Goal: Task Accomplishment & Management: Manage account settings

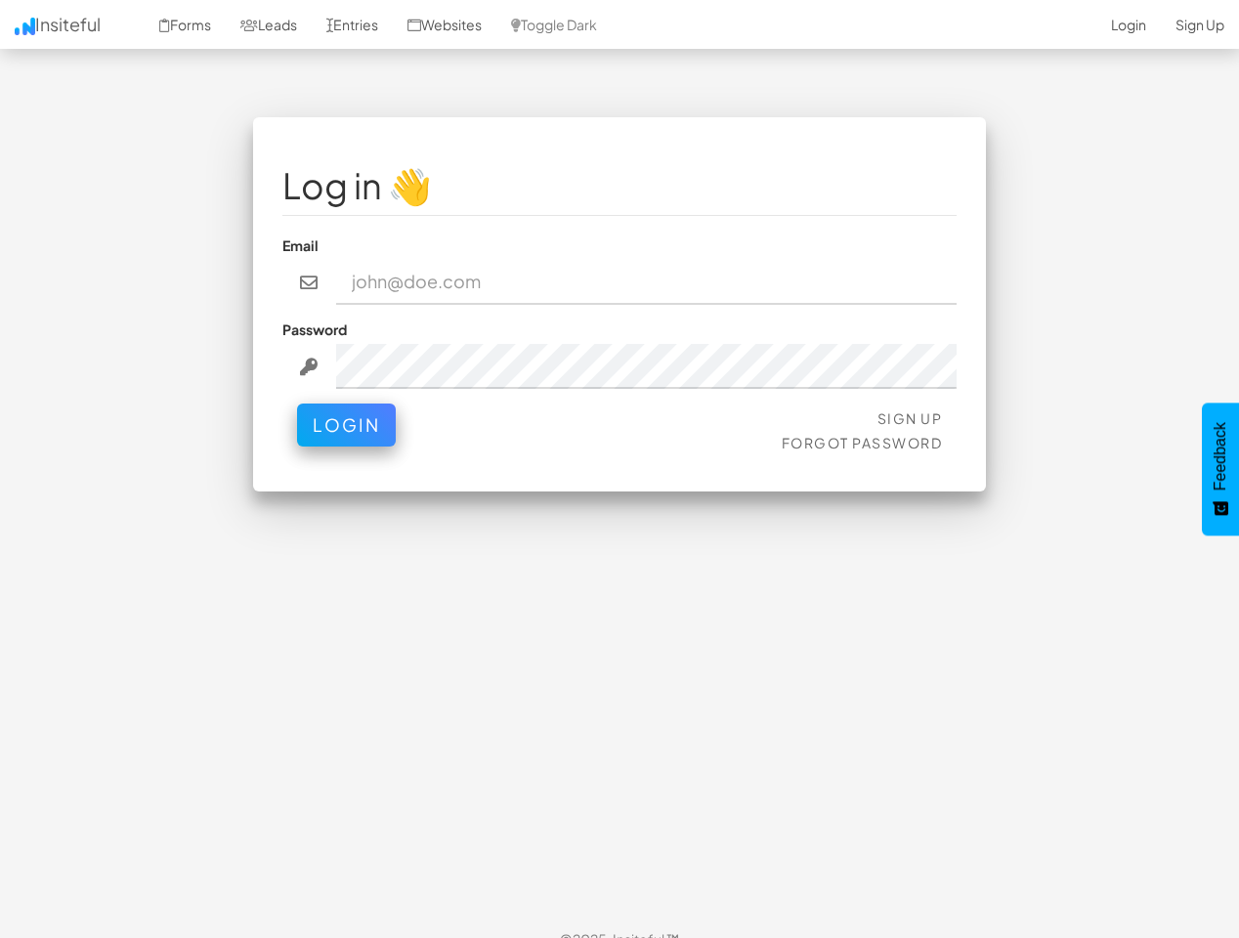
click at [620, 469] on div "Log in 👋 Email Password Sign Up Forgot Password Login < >" at bounding box center [619, 304] width 733 height 374
click at [576, 24] on link "Toggle Dark" at bounding box center [553, 24] width 115 height 49
click at [346, 425] on button "Login" at bounding box center [346, 425] width 99 height 43
click at [1221, 469] on span "Feedback" at bounding box center [1221, 456] width 18 height 68
click at [620, 469] on div "Log in 👋 Email Password Sign Up Forgot Password Login < >" at bounding box center [619, 304] width 733 height 374
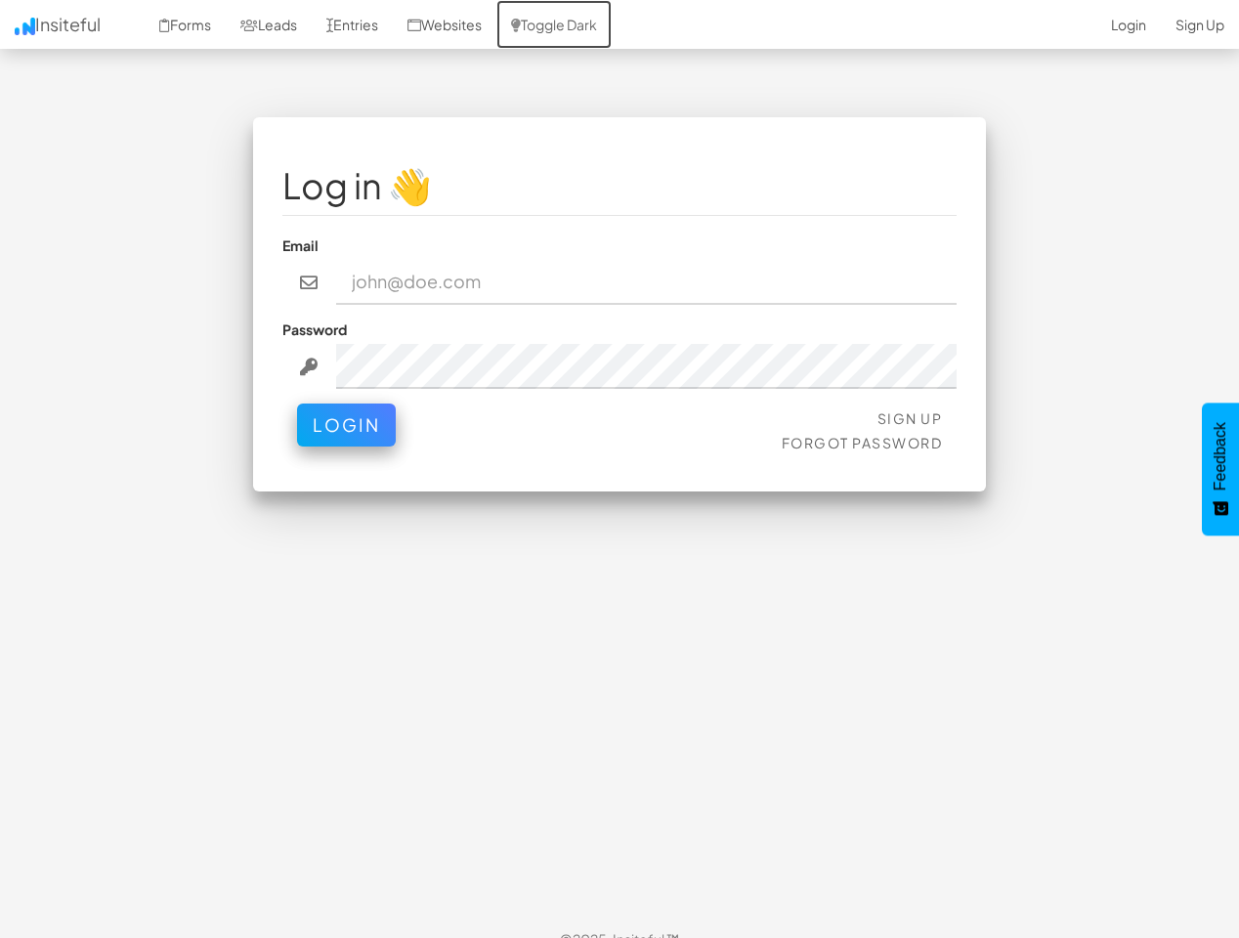
click at [576, 24] on link "Toggle Dark" at bounding box center [553, 24] width 115 height 49
click at [346, 425] on button "Login" at bounding box center [346, 425] width 99 height 43
click at [1221, 469] on span "Feedback" at bounding box center [1221, 456] width 18 height 68
